Goal: Information Seeking & Learning: Learn about a topic

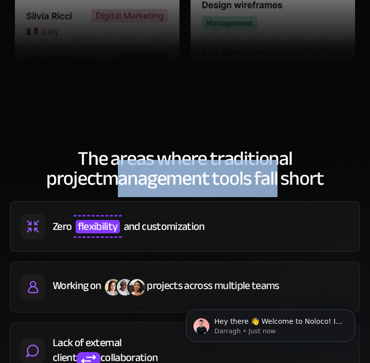
drag, startPoint x: 91, startPoint y: 180, endPoint x: 250, endPoint y: 178, distance: 158.5
click at [250, 178] on h2 "The areas where traditional project management tools fall short" at bounding box center [185, 169] width 350 height 40
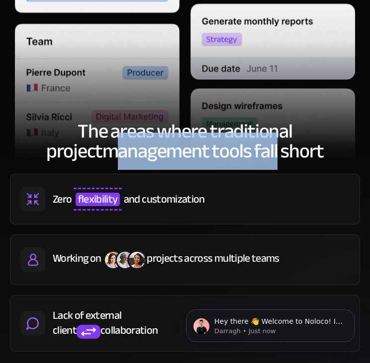
scroll to position [646, 0]
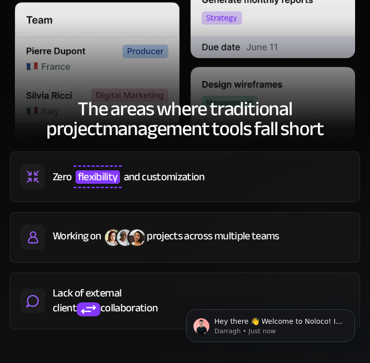
click at [288, 134] on h2 "The areas where traditional project management tools fall short" at bounding box center [185, 119] width 350 height 40
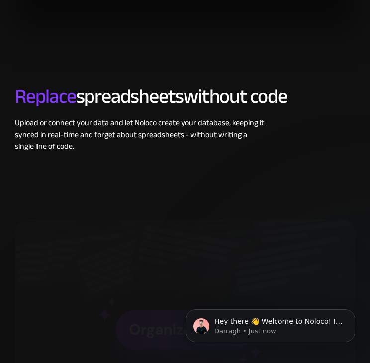
scroll to position [1490, 0]
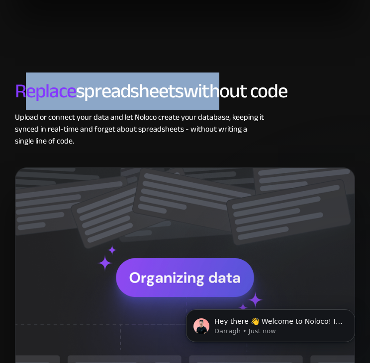
drag, startPoint x: 24, startPoint y: 92, endPoint x: 223, endPoint y: 91, distance: 198.7
click at [223, 91] on h2 "Replace spreadsheets without code" at bounding box center [185, 91] width 340 height 20
click at [131, 92] on h2 "Replace spreadsheets without code" at bounding box center [185, 91] width 340 height 20
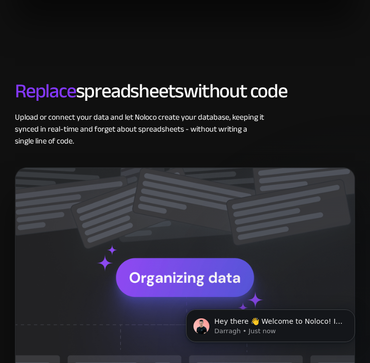
click at [89, 88] on h2 "Replace spreadsheets without code" at bounding box center [185, 91] width 340 height 20
drag, startPoint x: 89, startPoint y: 88, endPoint x: 24, endPoint y: 118, distance: 72.2
click at [24, 118] on div "Upload or connect your data and let Noloco create your database, keeping it syn…" at bounding box center [140, 129] width 251 height 36
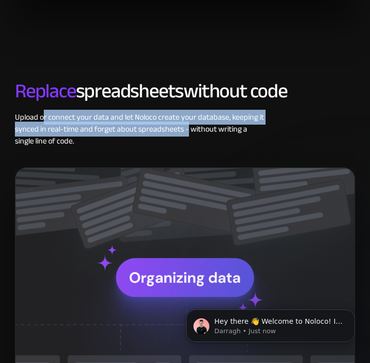
drag, startPoint x: 42, startPoint y: 117, endPoint x: 186, endPoint y: 130, distance: 144.6
click at [186, 130] on div "Upload or connect your data and let Noloco create your database, keeping it syn…" at bounding box center [140, 129] width 251 height 36
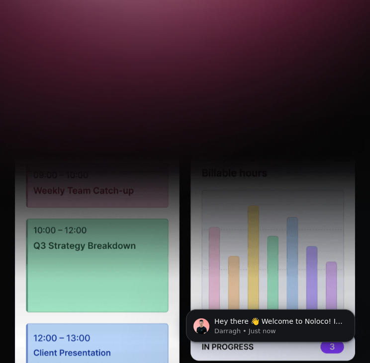
scroll to position [0, 0]
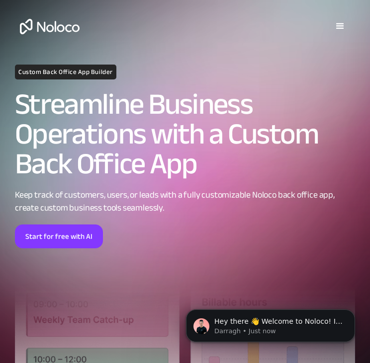
click at [338, 24] on div "menu" at bounding box center [340, 26] width 12 height 12
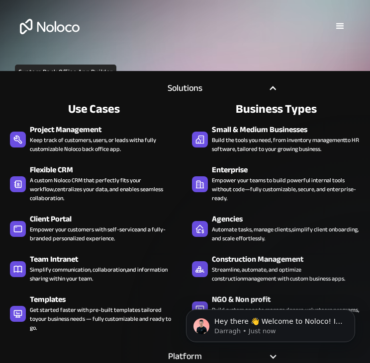
click at [255, 83] on div "Solutions" at bounding box center [185, 88] width 160 height 15
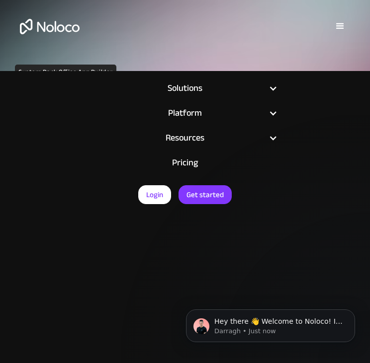
click at [185, 157] on link "Pricing" at bounding box center [184, 163] width 185 height 25
